Goal: Transaction & Acquisition: Book appointment/travel/reservation

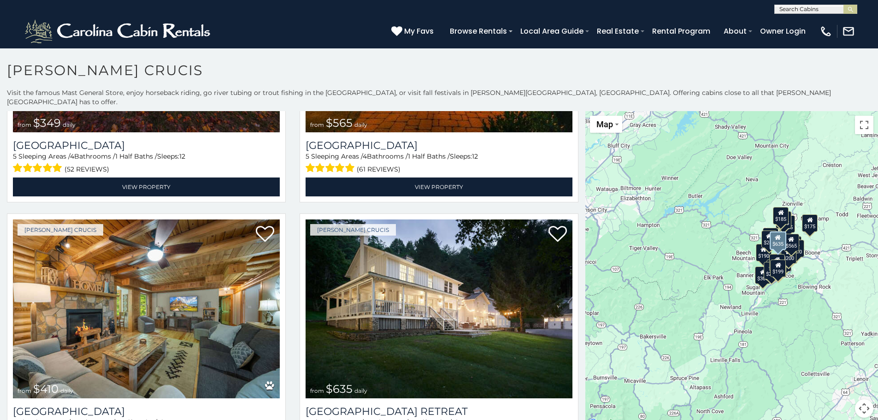
scroll to position [231, 0]
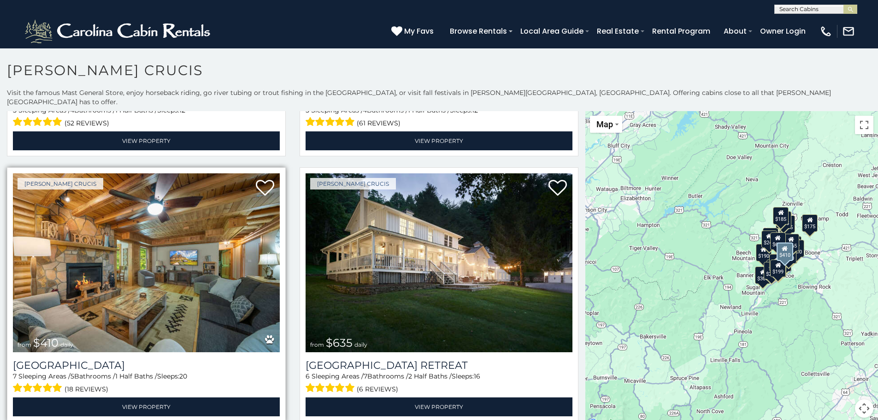
click at [188, 261] on img at bounding box center [146, 262] width 267 height 179
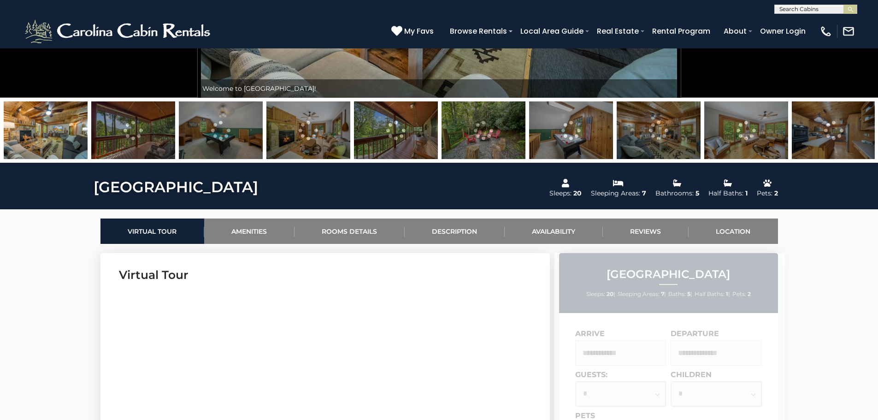
scroll to position [323, 0]
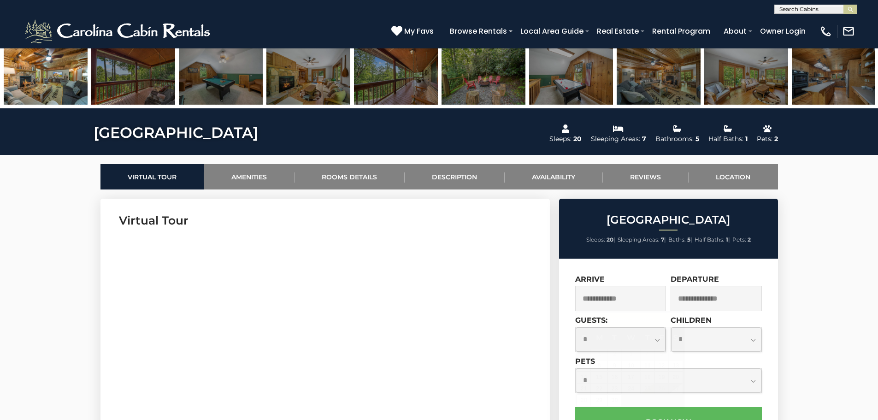
click at [598, 298] on input "text" at bounding box center [620, 298] width 91 height 25
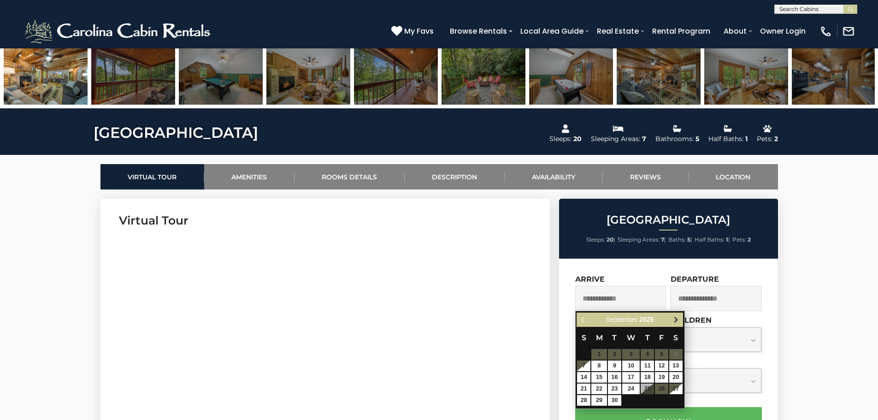
click at [676, 315] on link "Next" at bounding box center [677, 320] width 12 height 12
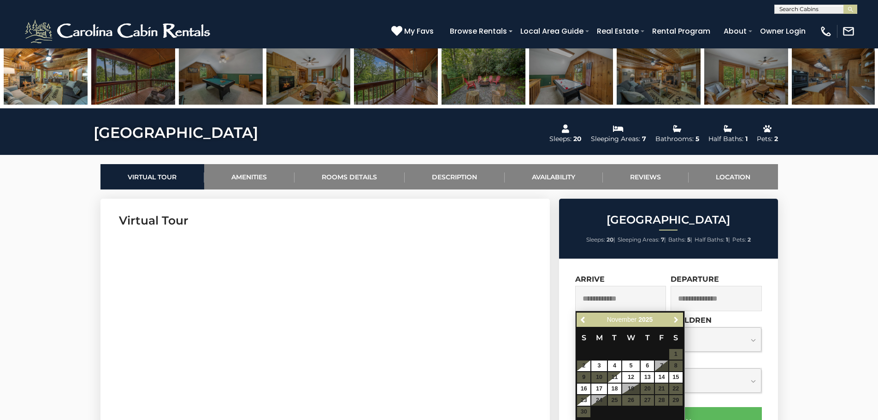
click at [676, 315] on link "Next" at bounding box center [677, 320] width 12 height 12
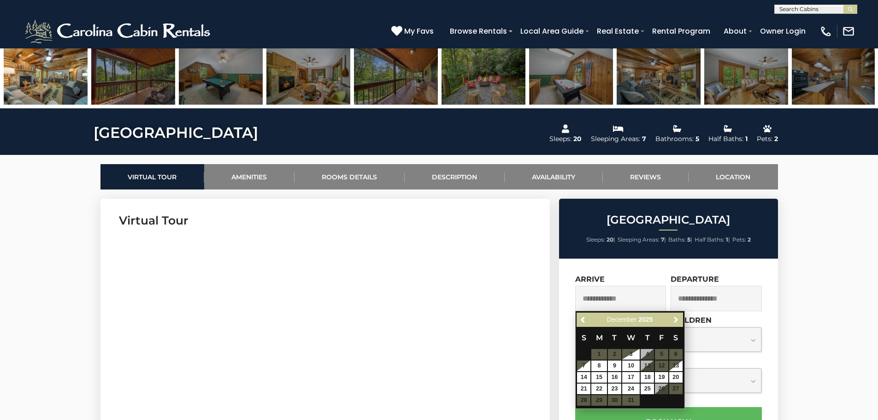
click at [676, 315] on link "Next" at bounding box center [677, 320] width 12 height 12
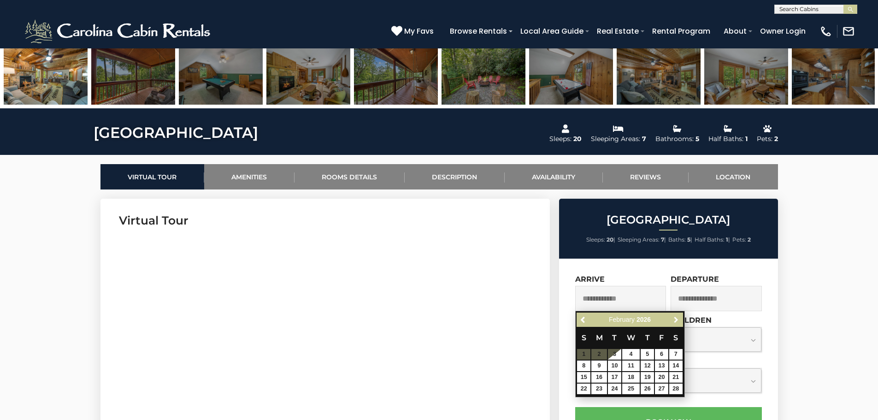
click at [676, 315] on link "Next" at bounding box center [677, 320] width 12 height 12
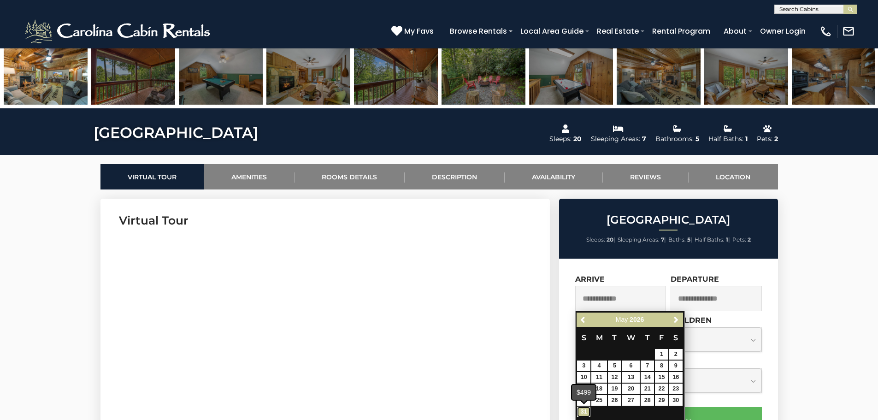
click at [582, 413] on link "31" at bounding box center [583, 412] width 13 height 11
type input "**********"
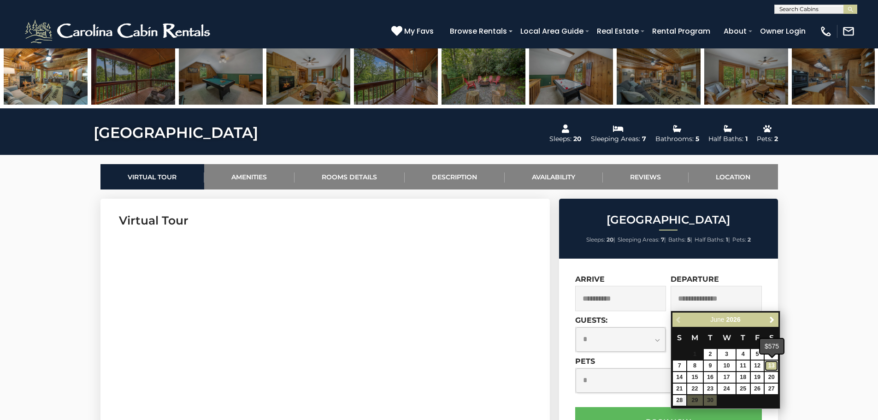
click at [774, 365] on link "13" at bounding box center [771, 366] width 13 height 11
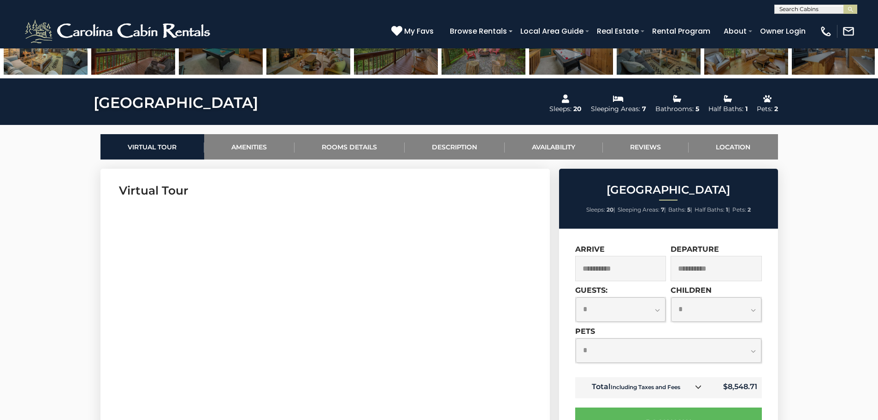
scroll to position [369, 0]
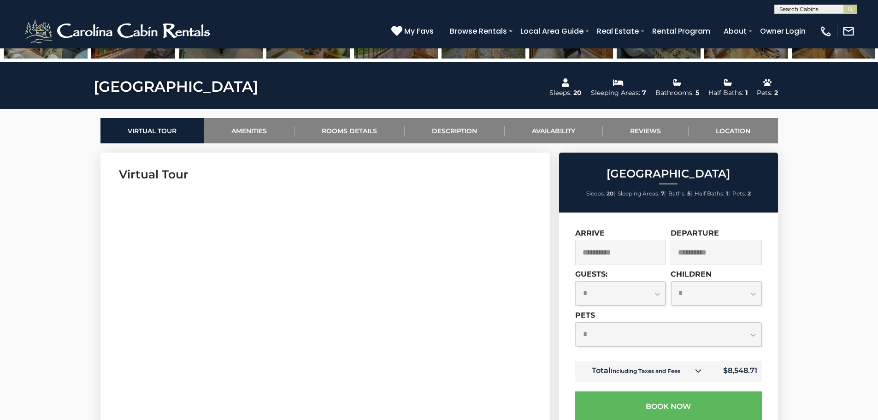
click at [698, 372] on icon at bounding box center [698, 371] width 6 height 6
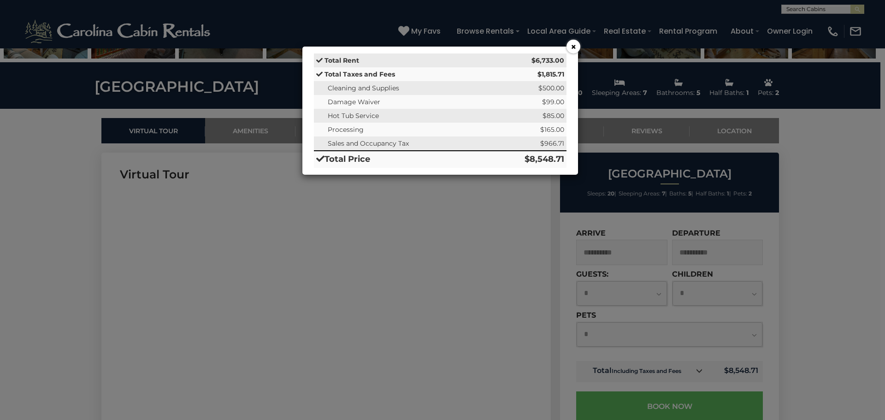
click at [571, 47] on button "×" at bounding box center [574, 47] width 14 height 14
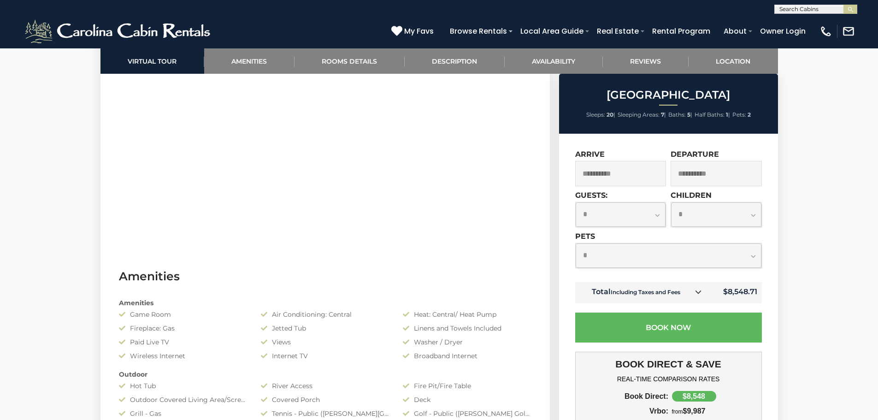
scroll to position [569, 0]
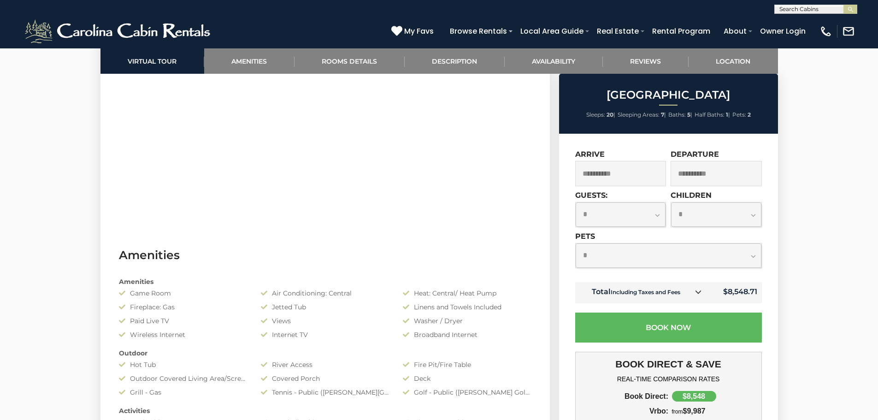
click at [647, 180] on input "**********" at bounding box center [620, 173] width 91 height 25
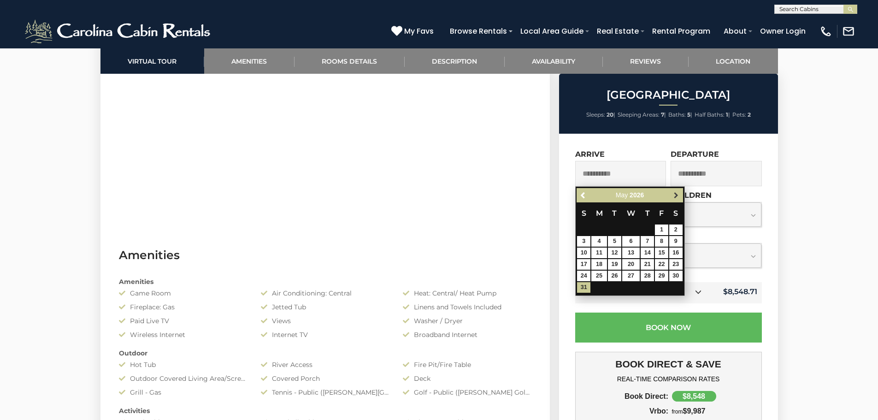
click at [675, 192] on span "Next" at bounding box center [676, 195] width 7 height 7
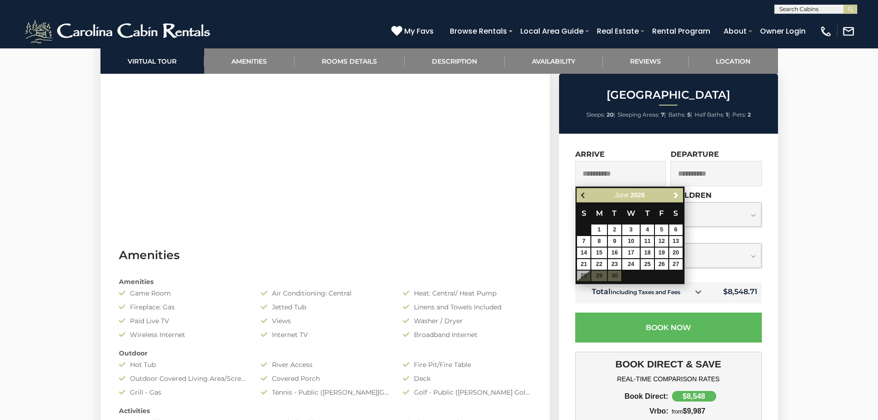
click at [582, 198] on span "Previous" at bounding box center [583, 195] width 7 height 7
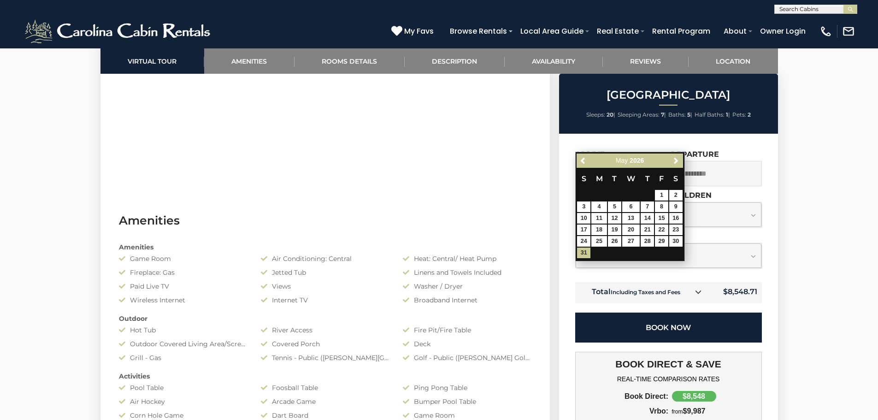
scroll to position [523, 0]
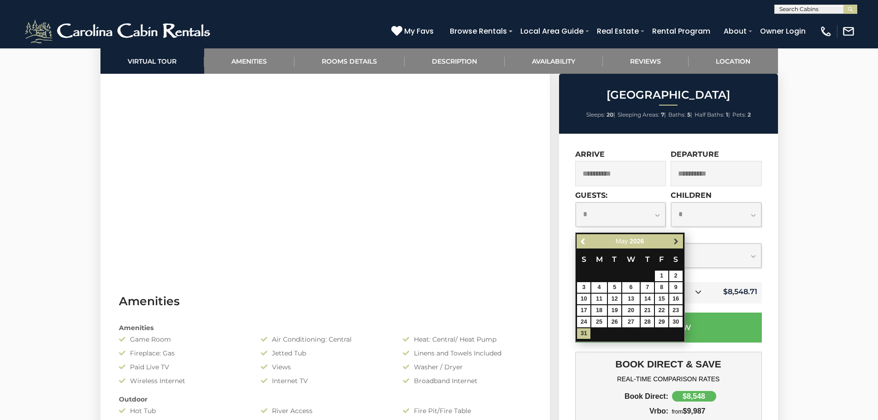
click at [676, 243] on span "Next" at bounding box center [676, 241] width 7 height 7
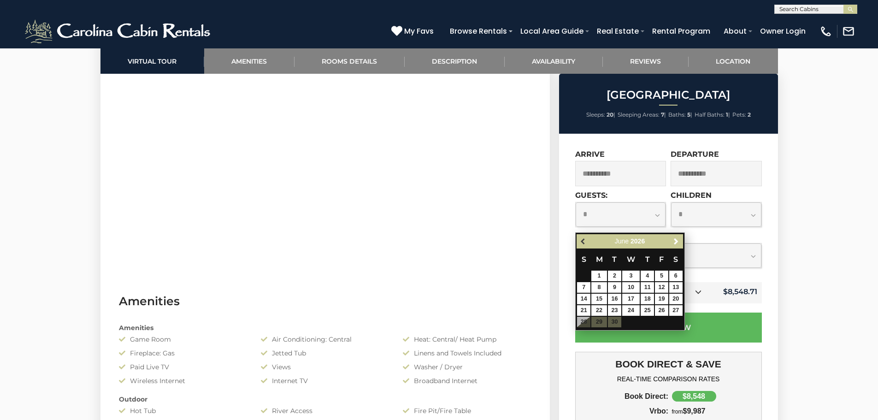
click at [583, 241] on span "Previous" at bounding box center [583, 241] width 7 height 7
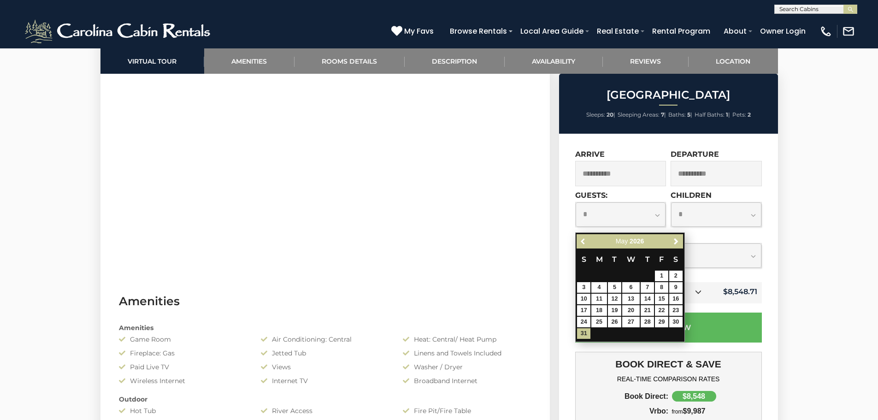
click at [583, 241] on span "Previous" at bounding box center [583, 241] width 7 height 7
click at [678, 241] on span "Next" at bounding box center [676, 241] width 7 height 7
click at [582, 335] on link "31" at bounding box center [583, 333] width 13 height 11
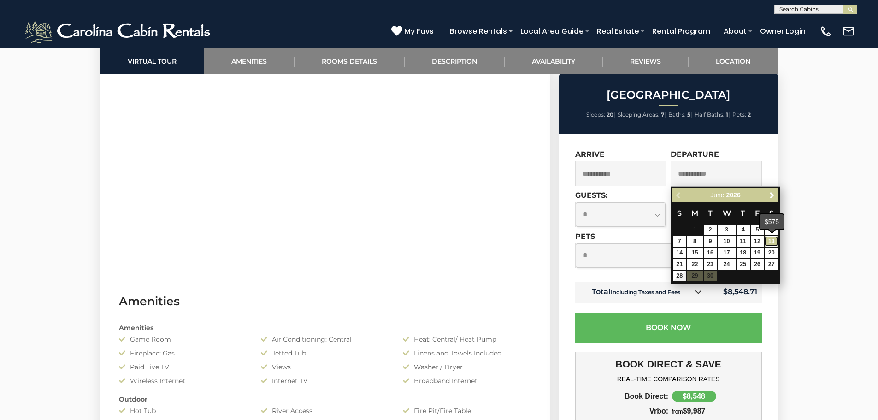
click at [771, 238] on link "13" at bounding box center [771, 241] width 13 height 11
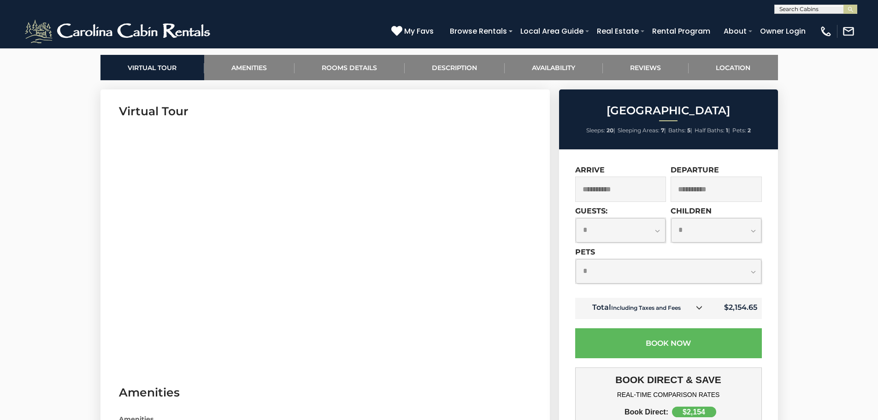
scroll to position [431, 0]
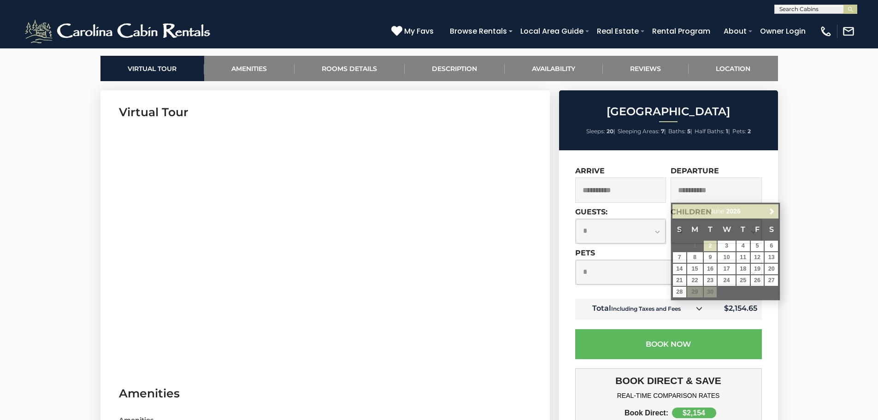
click at [712, 192] on input "**********" at bounding box center [716, 190] width 91 height 25
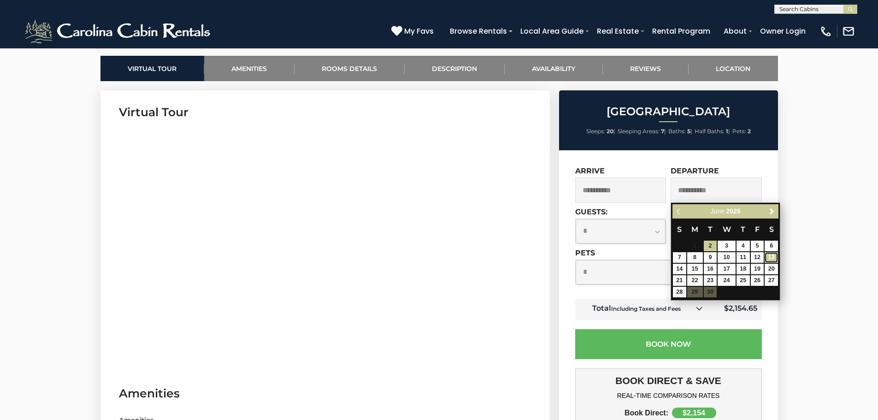
click at [774, 254] on link "13" at bounding box center [771, 257] width 13 height 11
type input "**********"
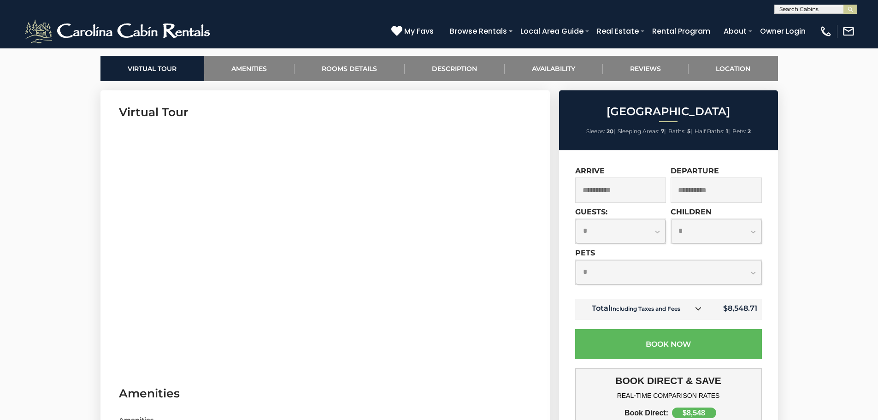
click at [714, 157] on div "**********" at bounding box center [668, 378] width 219 height 457
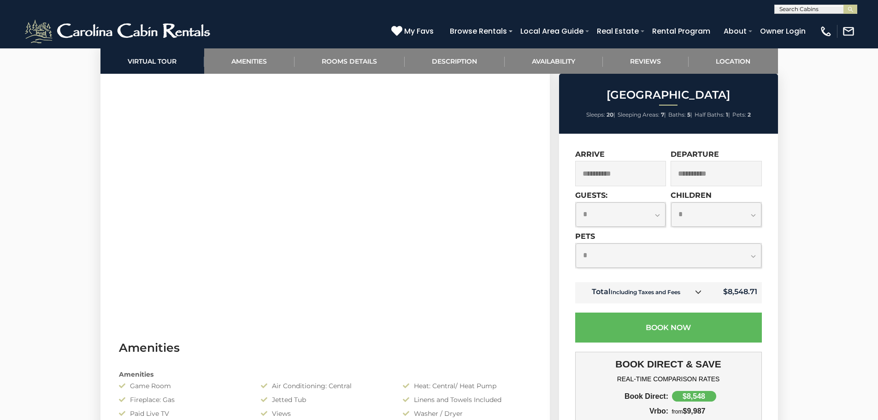
scroll to position [477, 0]
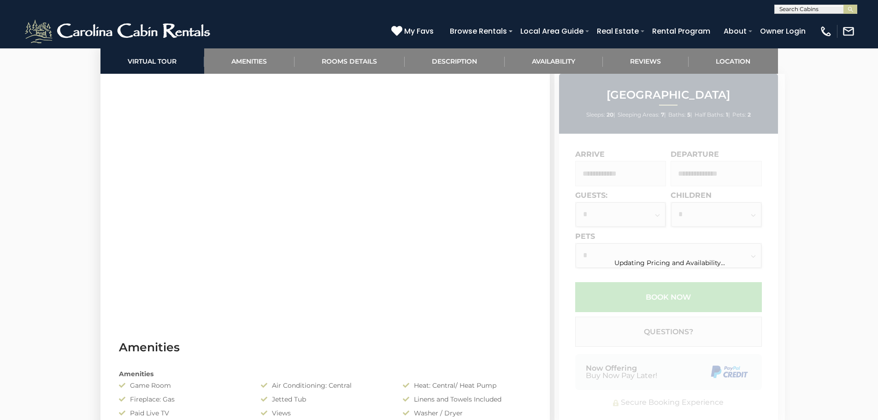
scroll to position [523, 0]
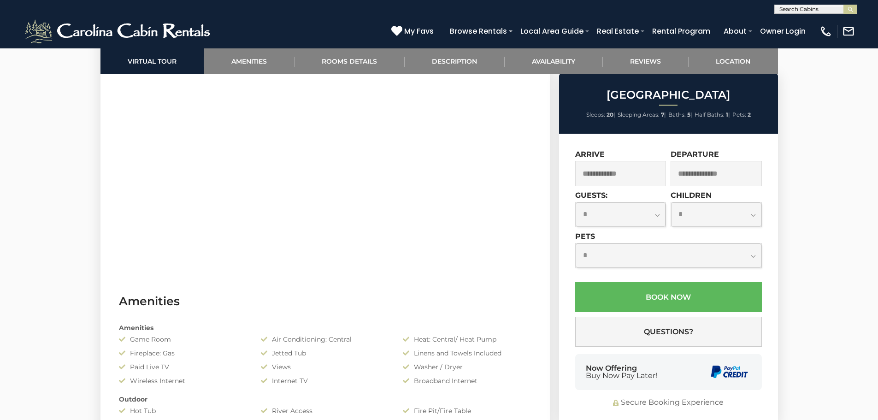
click at [617, 171] on input "text" at bounding box center [620, 173] width 91 height 25
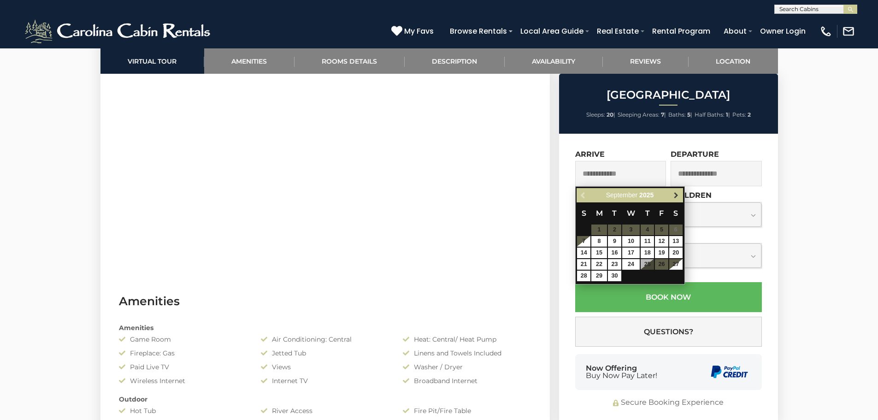
click at [672, 195] on link "Next" at bounding box center [677, 196] width 12 height 12
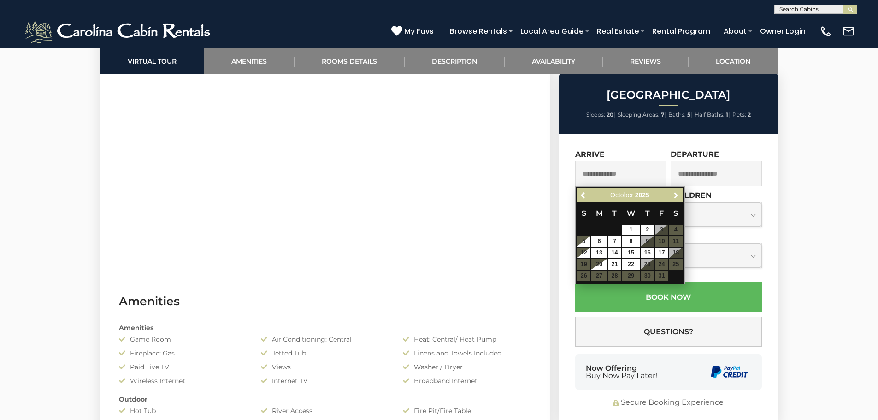
click at [672, 195] on link "Next" at bounding box center [677, 196] width 12 height 12
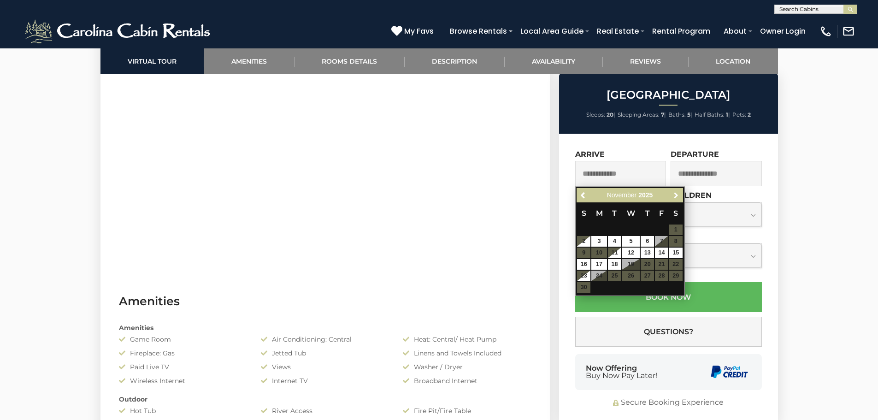
click at [672, 195] on link "Next" at bounding box center [677, 196] width 12 height 12
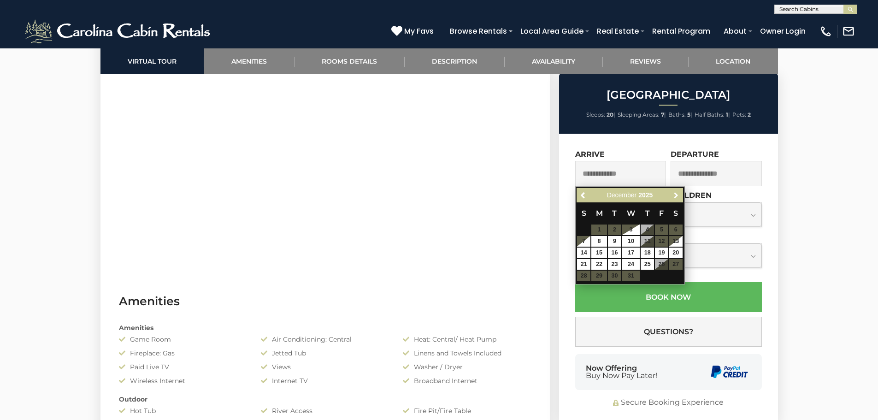
click at [672, 195] on link "Next" at bounding box center [677, 196] width 12 height 12
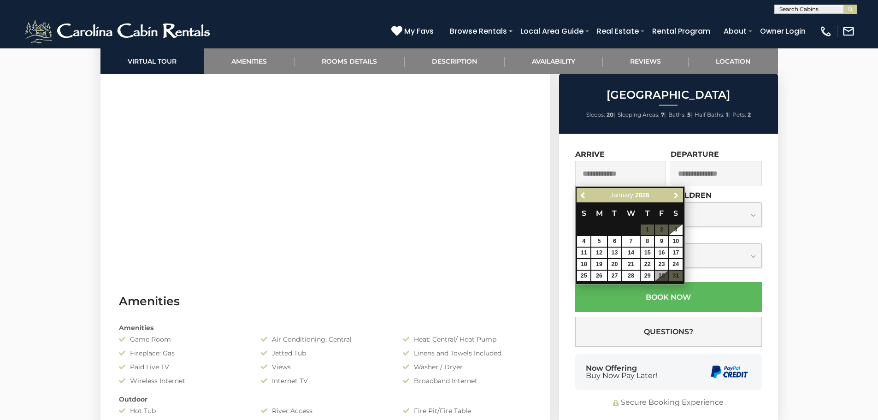
click at [672, 195] on link "Next" at bounding box center [677, 196] width 12 height 12
click at [581, 283] on link "31" at bounding box center [583, 287] width 13 height 11
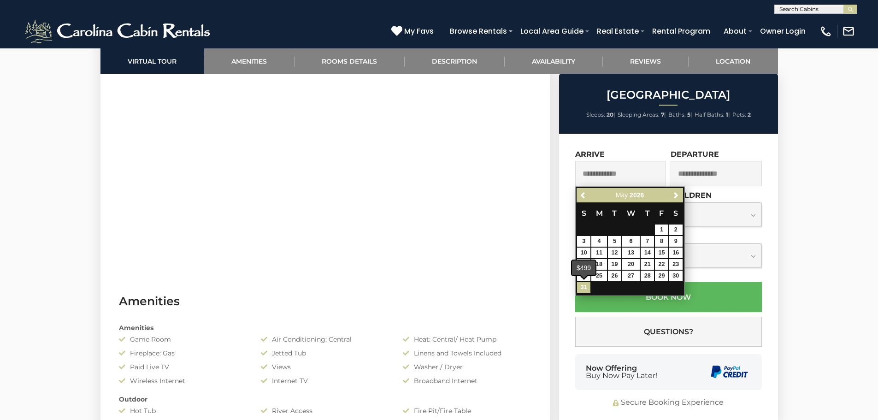
type input "**********"
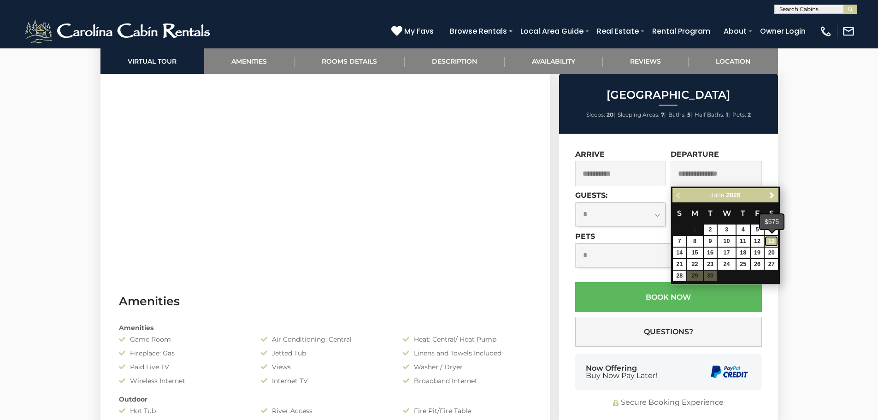
click at [771, 243] on link "13" at bounding box center [771, 241] width 13 height 11
type input "**********"
